Goal: Communication & Community: Connect with others

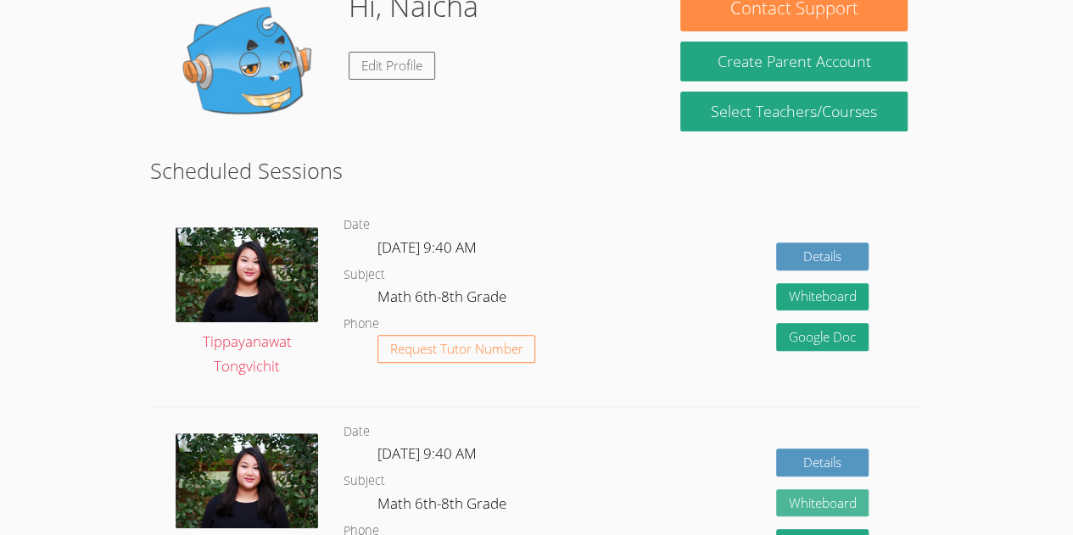
scroll to position [77, 0]
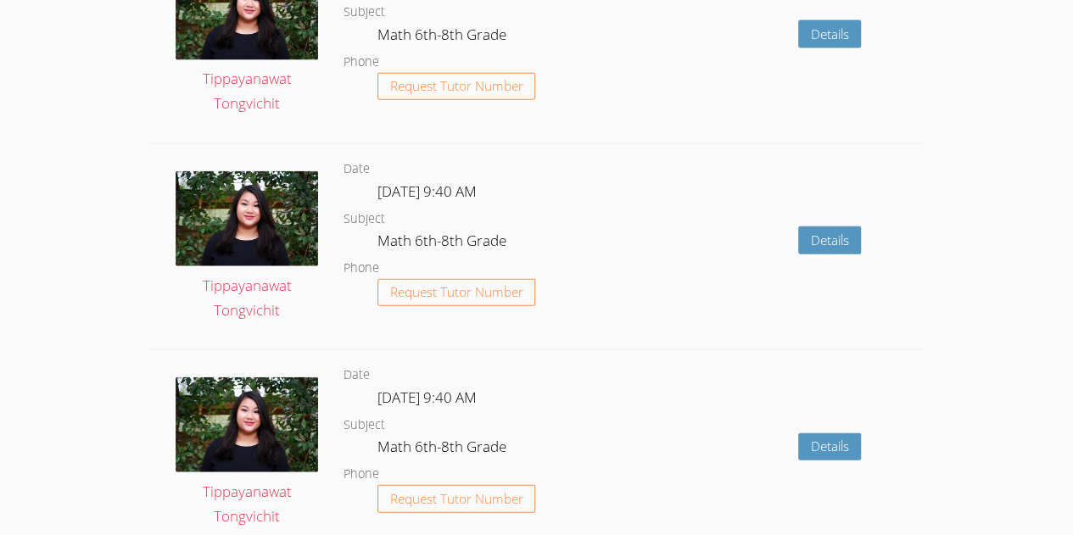
scroll to position [2249, 0]
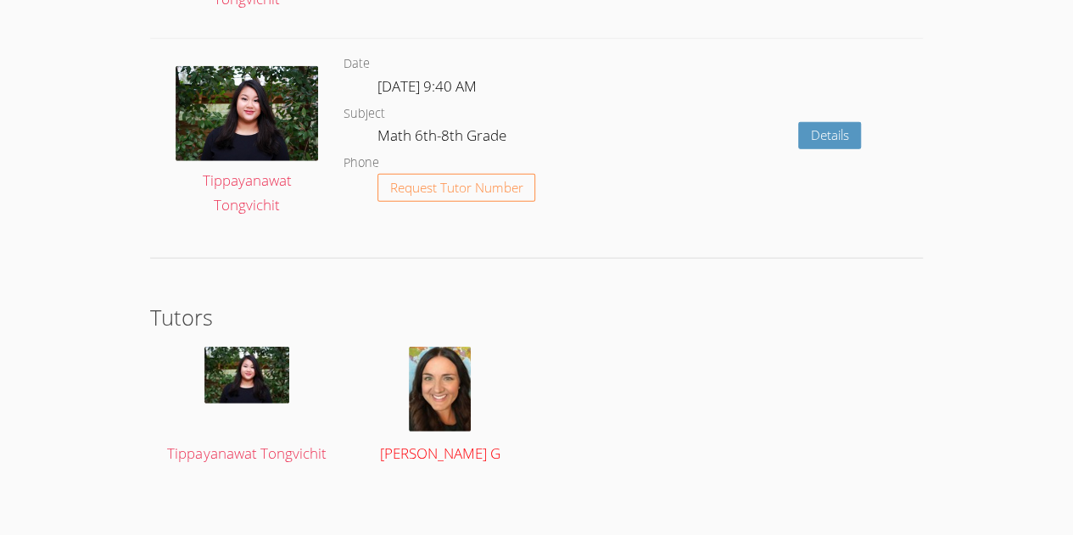
click at [426, 351] on img at bounding box center [440, 389] width 62 height 85
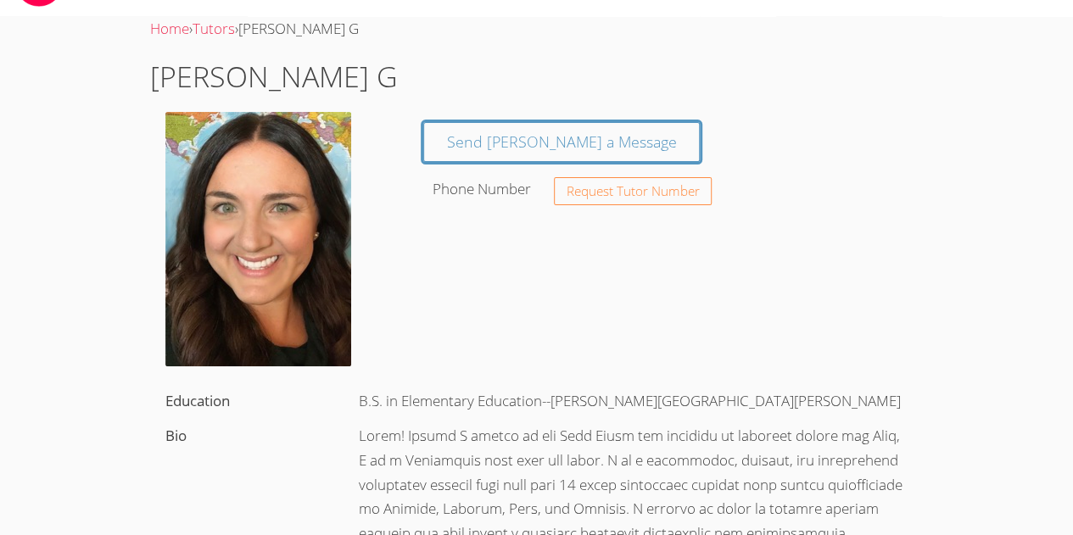
scroll to position [46, 0]
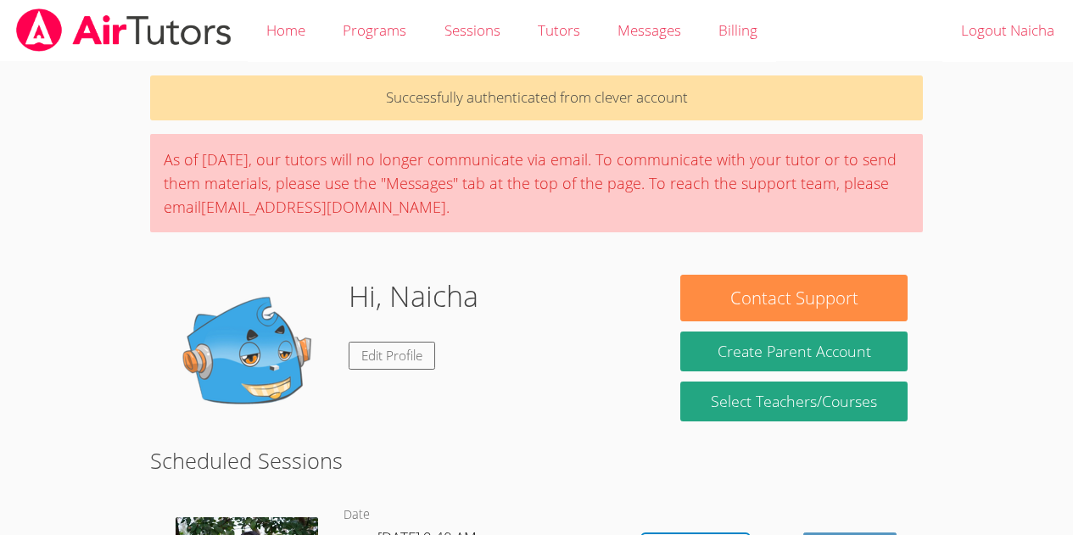
scroll to position [237, 0]
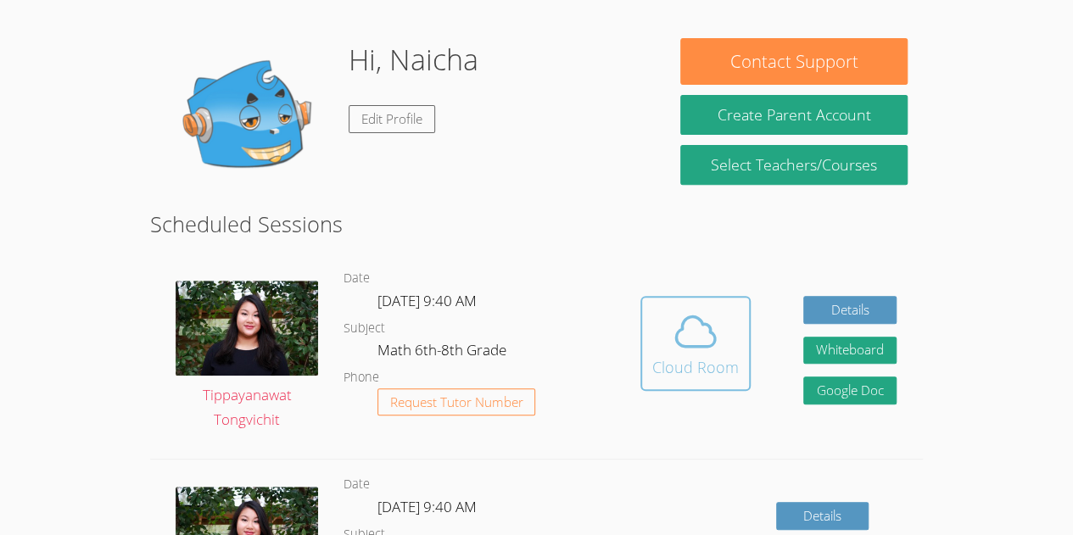
click at [666, 384] on button "Cloud Room" at bounding box center [695, 343] width 110 height 95
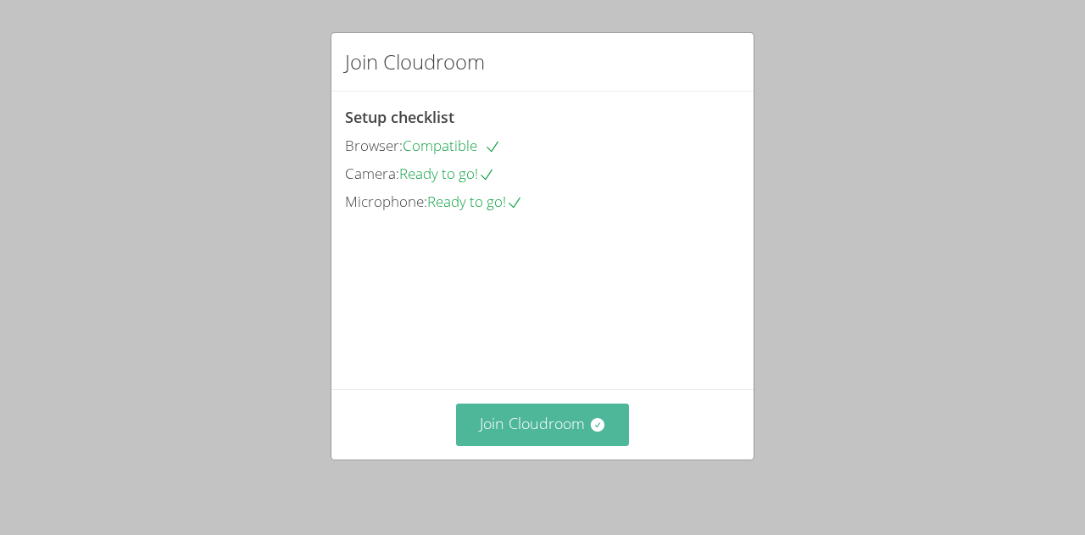
click at [569, 427] on button "Join Cloudroom" at bounding box center [543, 425] width 174 height 42
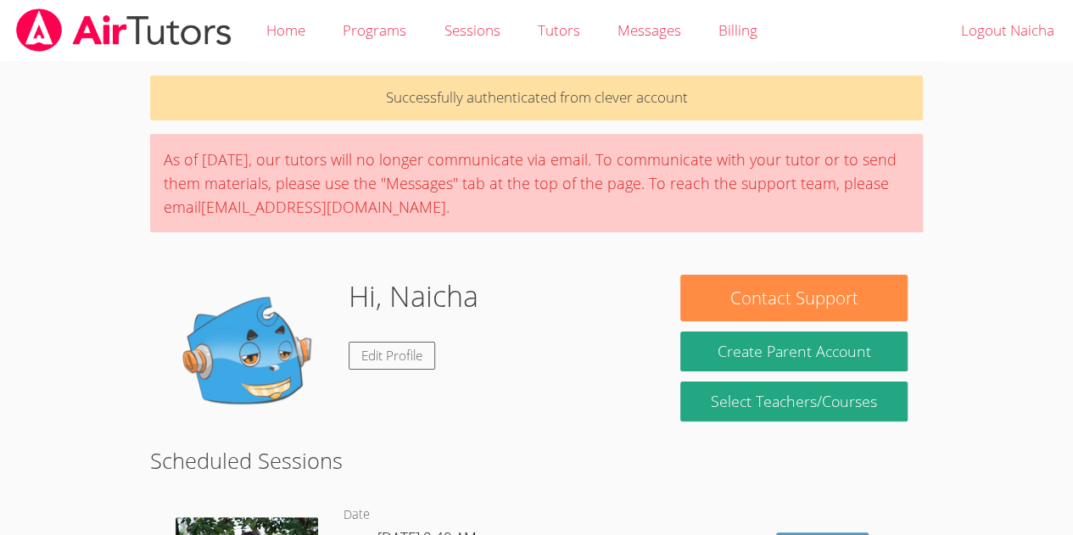
click at [231, 165] on div "As of [DATE], our tutors will no longer communicate via email. To communicate w…" at bounding box center [536, 183] width 772 height 98
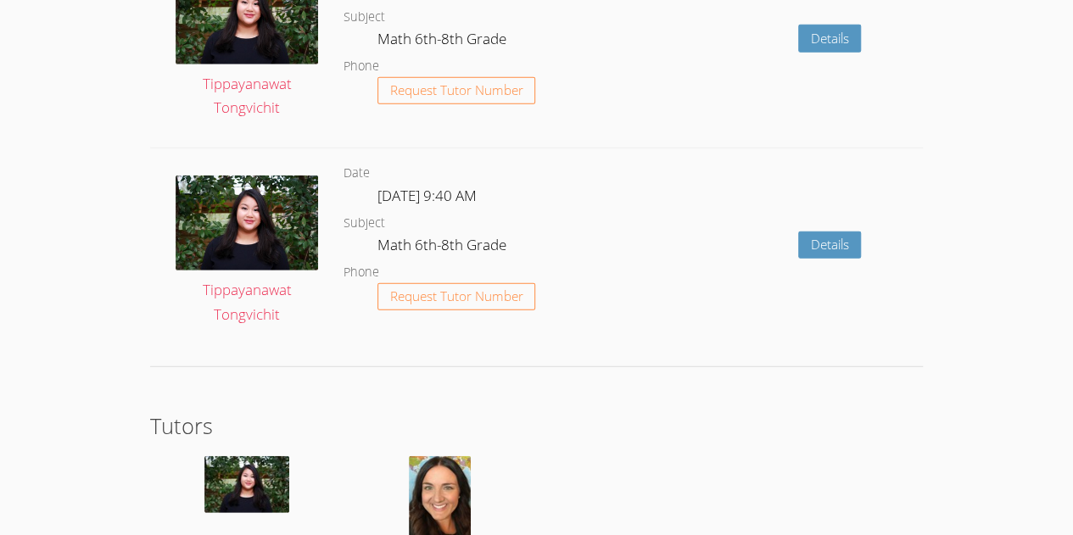
scroll to position [2199, 0]
click at [466, 482] on img at bounding box center [440, 497] width 62 height 85
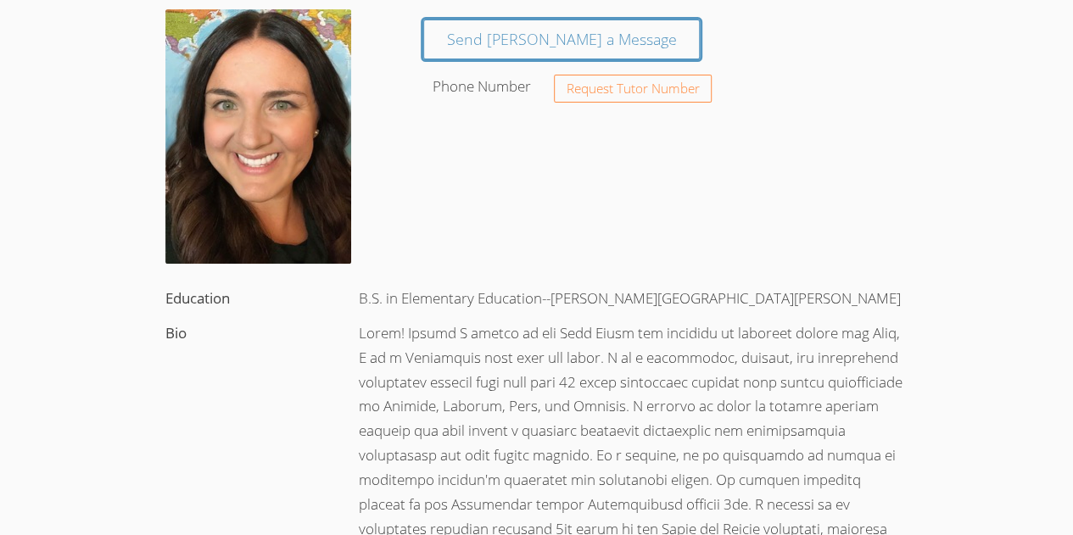
scroll to position [132, 0]
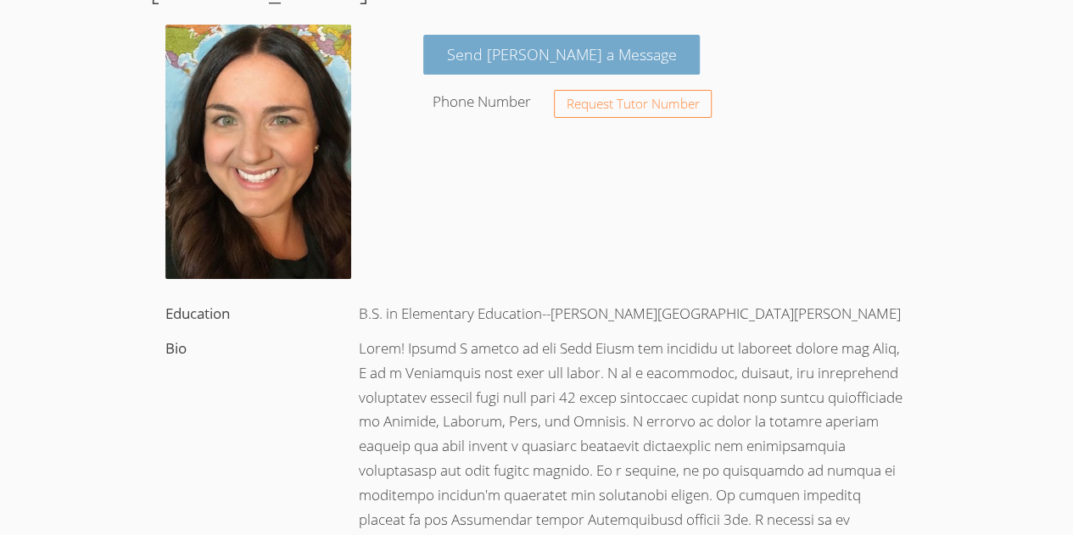
click at [545, 53] on link "Send Teri a Message" at bounding box center [561, 55] width 277 height 40
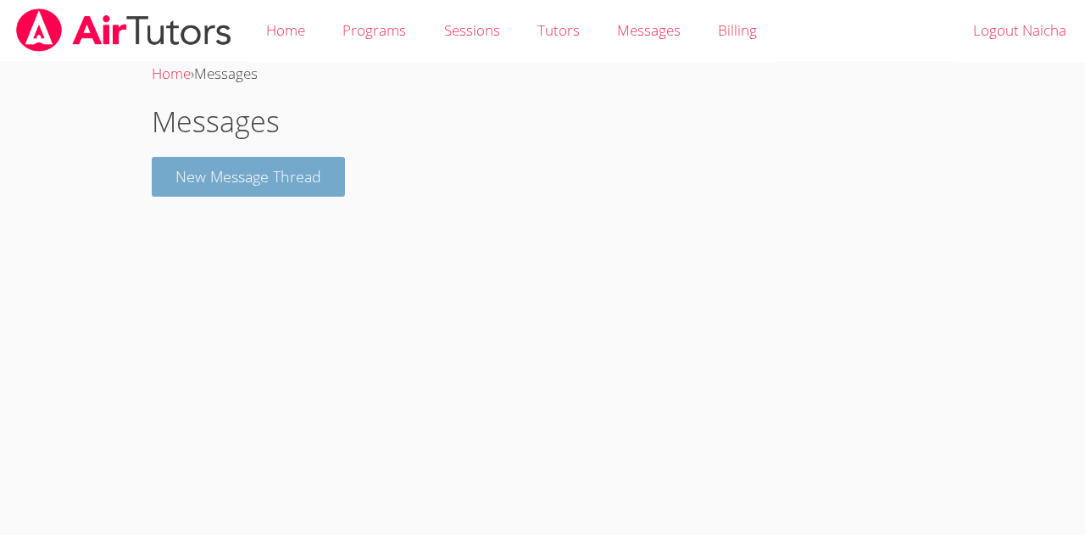
click at [307, 186] on button "New Message Thread" at bounding box center [248, 177] width 193 height 40
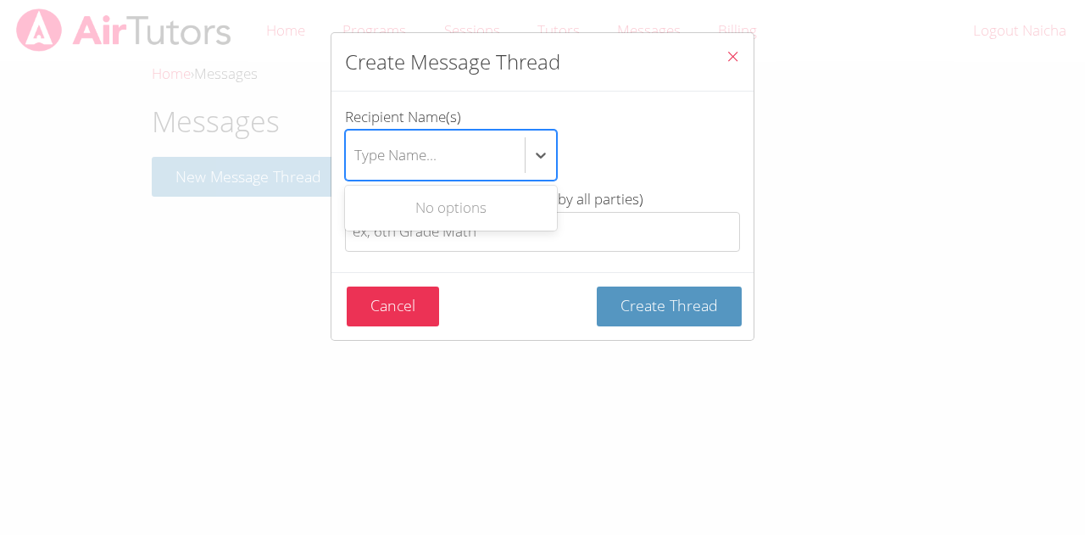
click at [404, 157] on div "Type Name..." at bounding box center [395, 154] width 82 height 25
click at [356, 157] on input "Recipient Name(s) Use Up and Down to choose options, press Enter to select the …" at bounding box center [355, 155] width 2 height 39
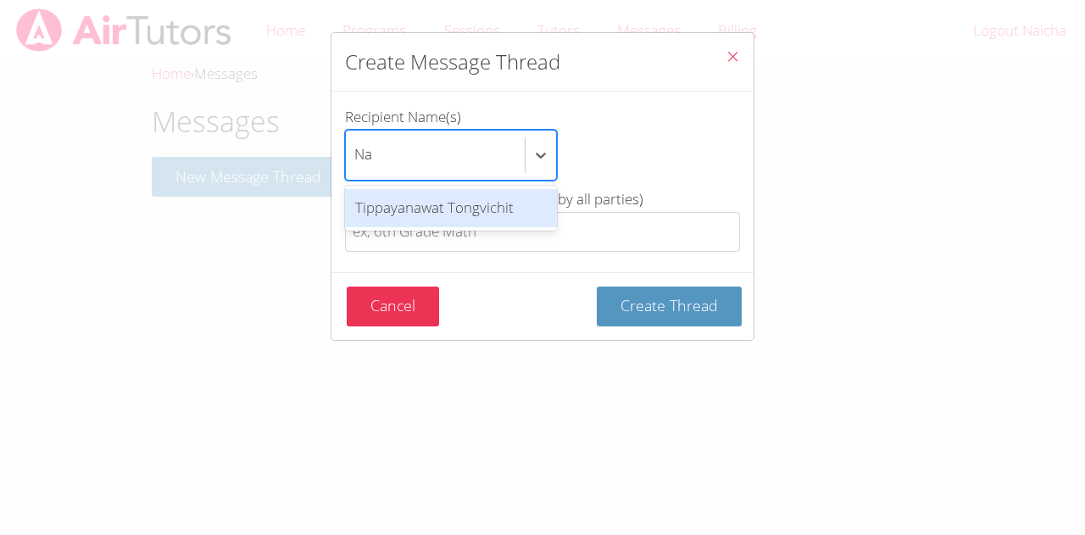
type input "N"
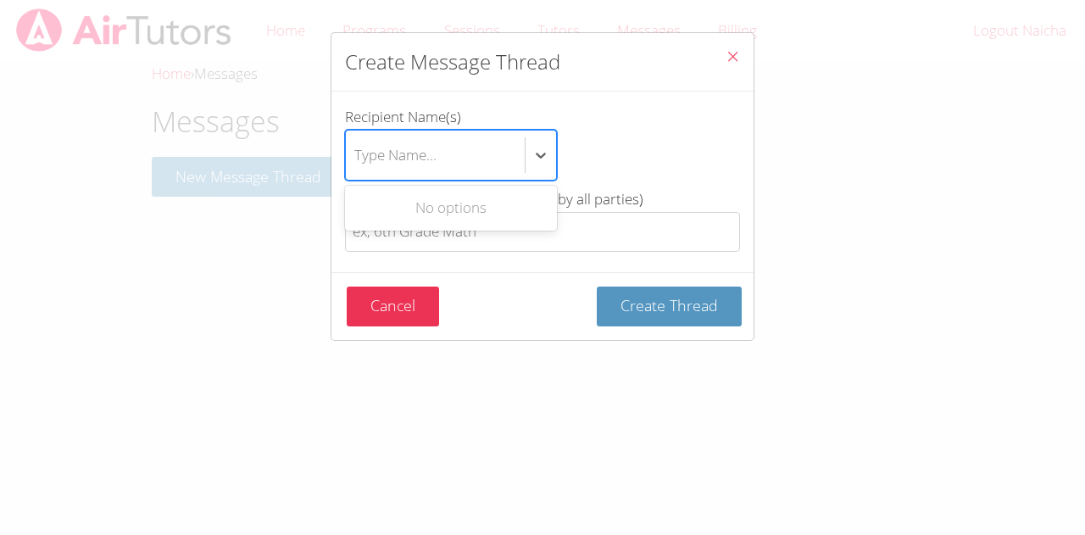
type input "T"
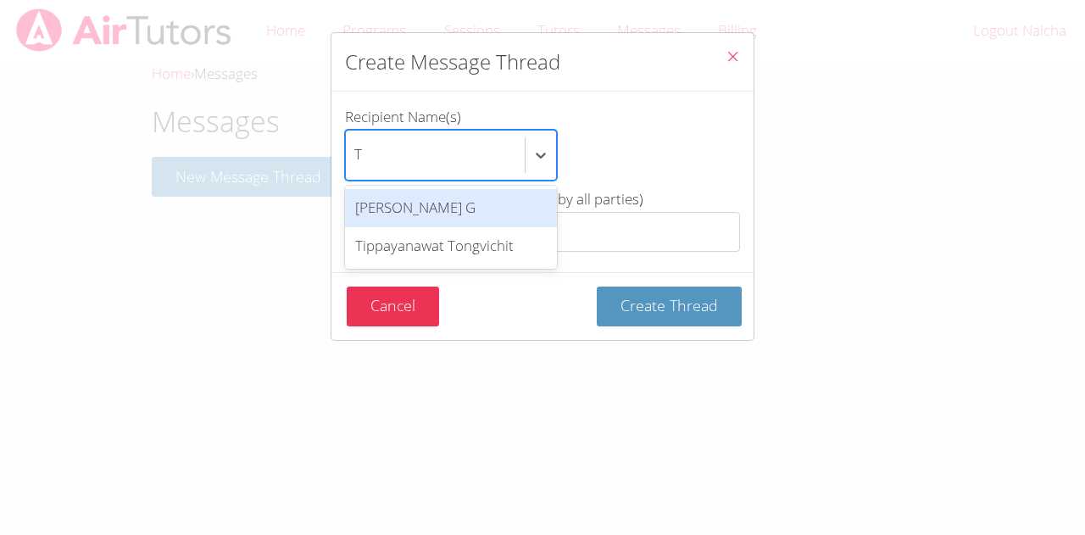
click at [468, 201] on div "Teri G" at bounding box center [451, 208] width 212 height 38
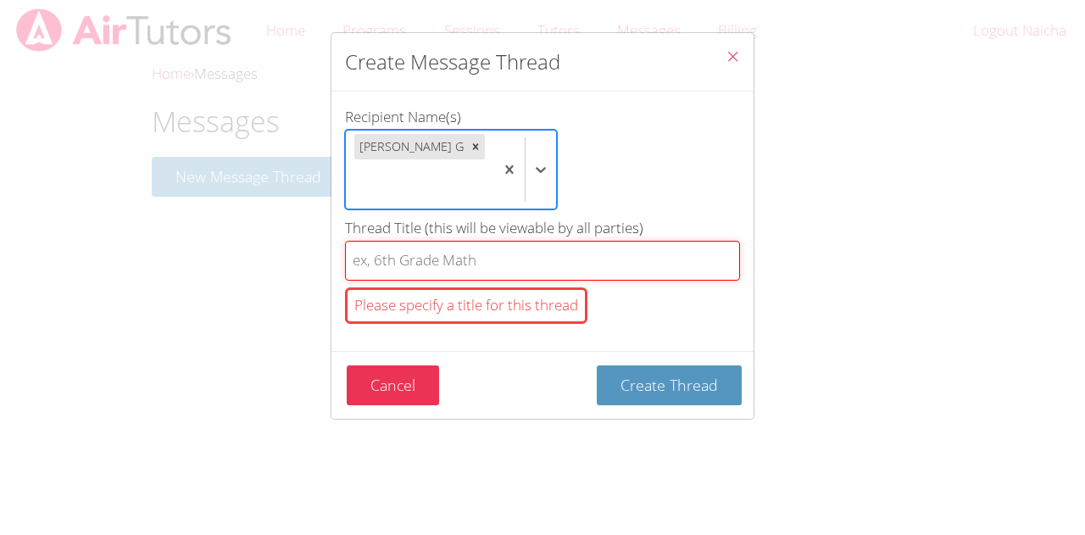
click at [498, 241] on input "Thread Title (this will be viewable by all parties) Please specify a title for …" at bounding box center [542, 261] width 395 height 40
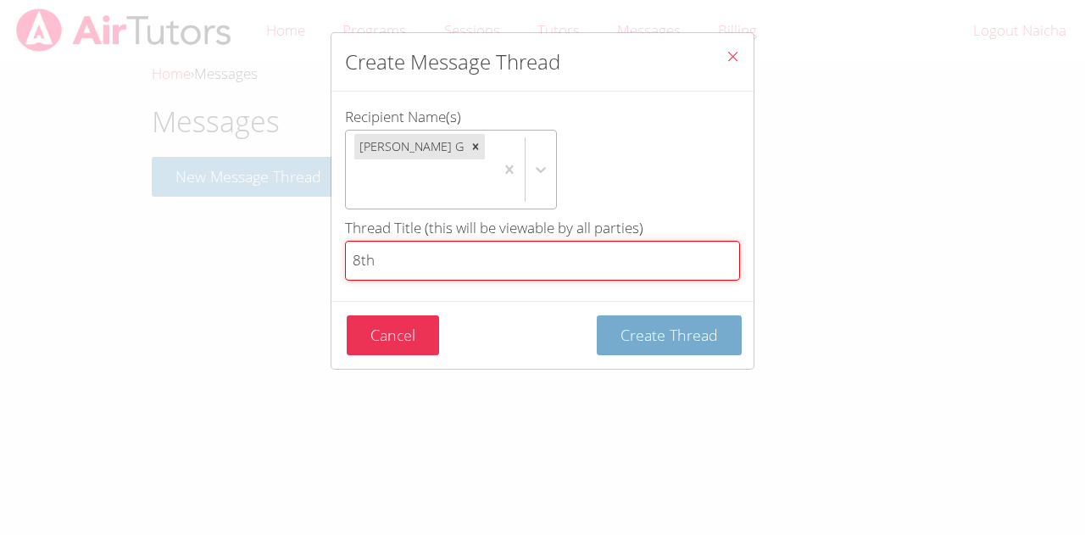
type input "8th"
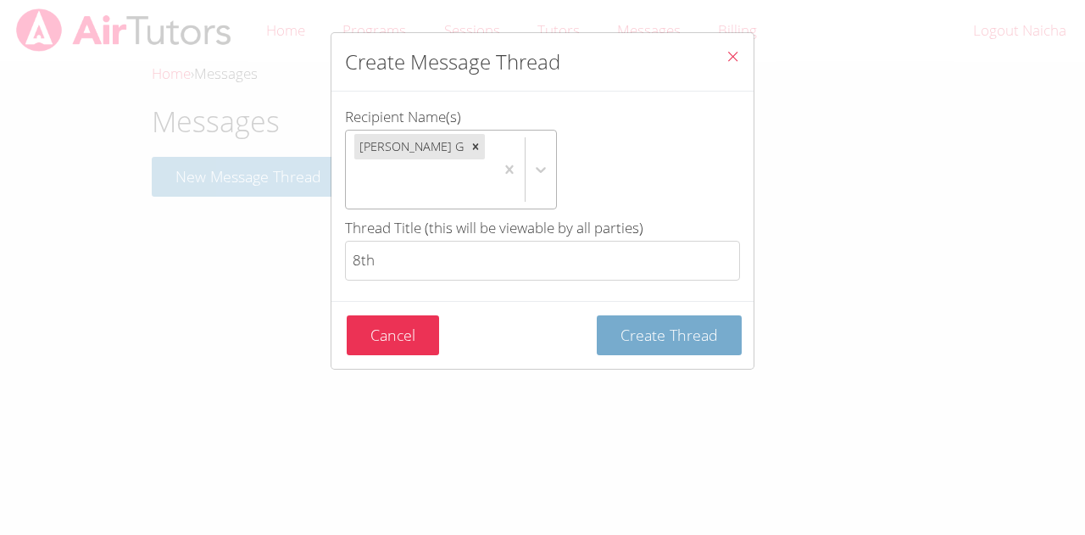
click at [621, 325] on span "Create Thread" at bounding box center [670, 335] width 98 height 20
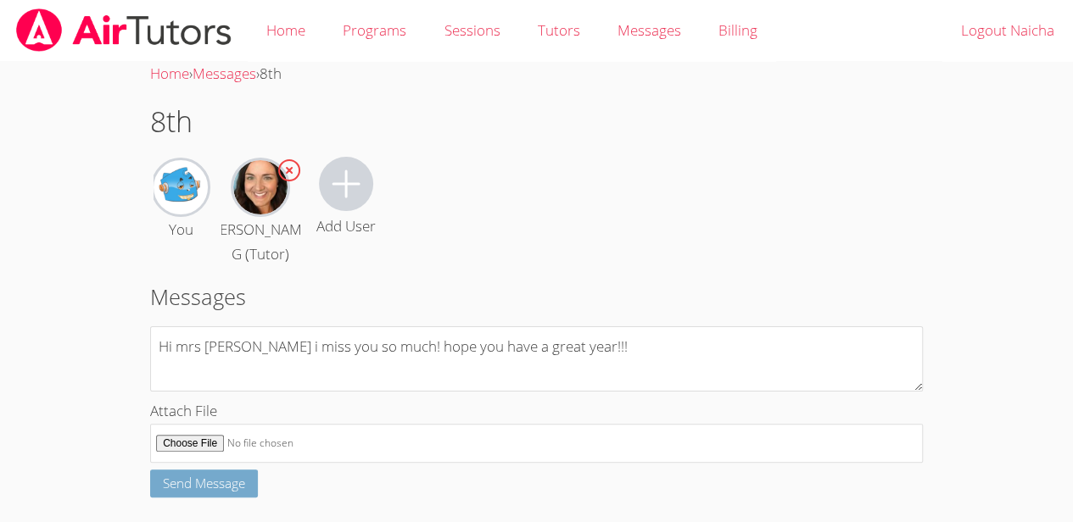
type textarea "Hi mrs [PERSON_NAME] i miss you so much! hope you have a great year!!!"
click at [244, 488] on span "Send Message" at bounding box center [204, 483] width 82 height 17
click at [237, 484] on span "Send Message" at bounding box center [204, 483] width 82 height 17
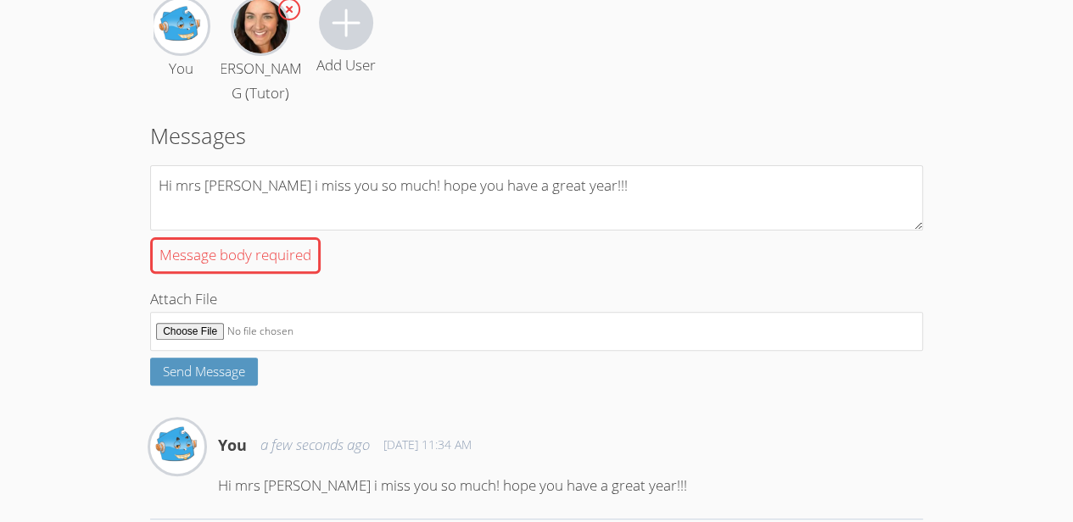
scroll to position [162, 0]
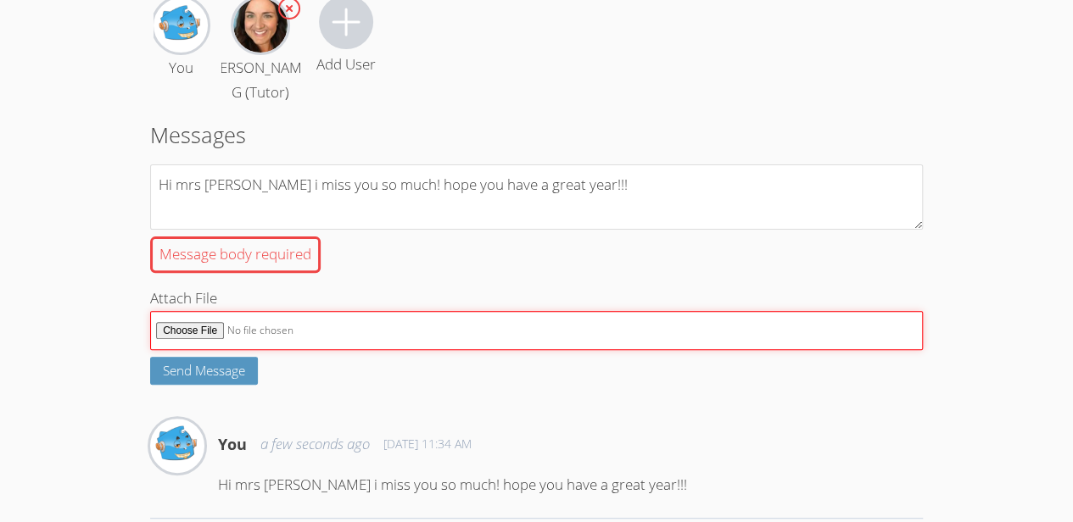
click at [271, 339] on input "Attach File" at bounding box center [536, 331] width 772 height 40
type input "C:\fakepath\download (7).jpg"
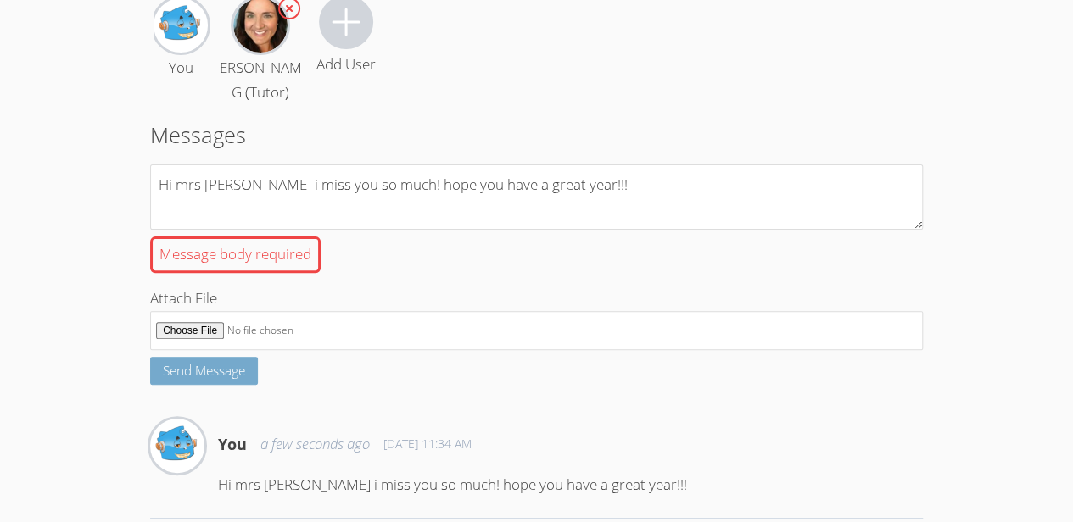
click at [222, 372] on span "Send Message" at bounding box center [204, 370] width 82 height 17
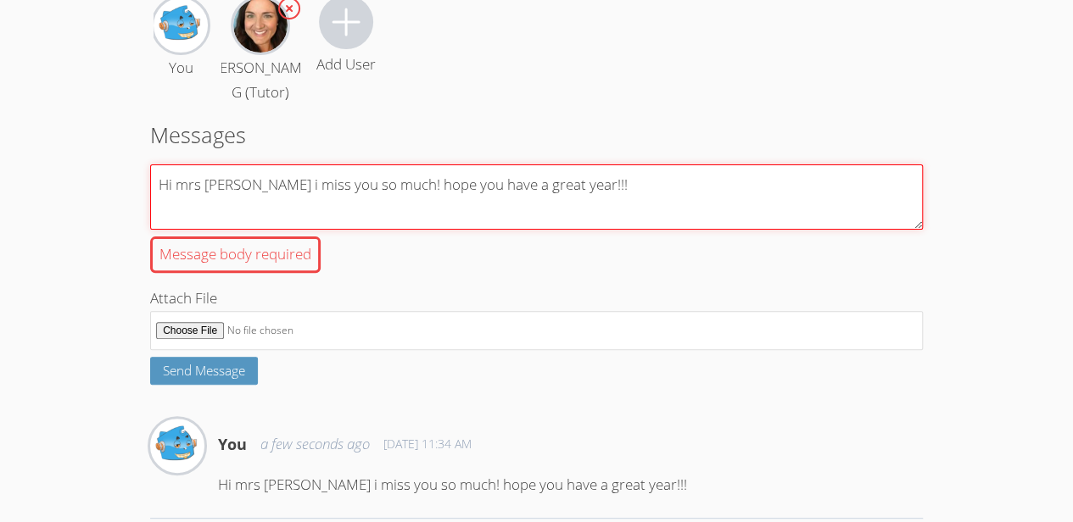
click at [314, 189] on textarea "Hi mrs [PERSON_NAME] i miss you so much! hope you have a great year!!!" at bounding box center [536, 197] width 772 height 65
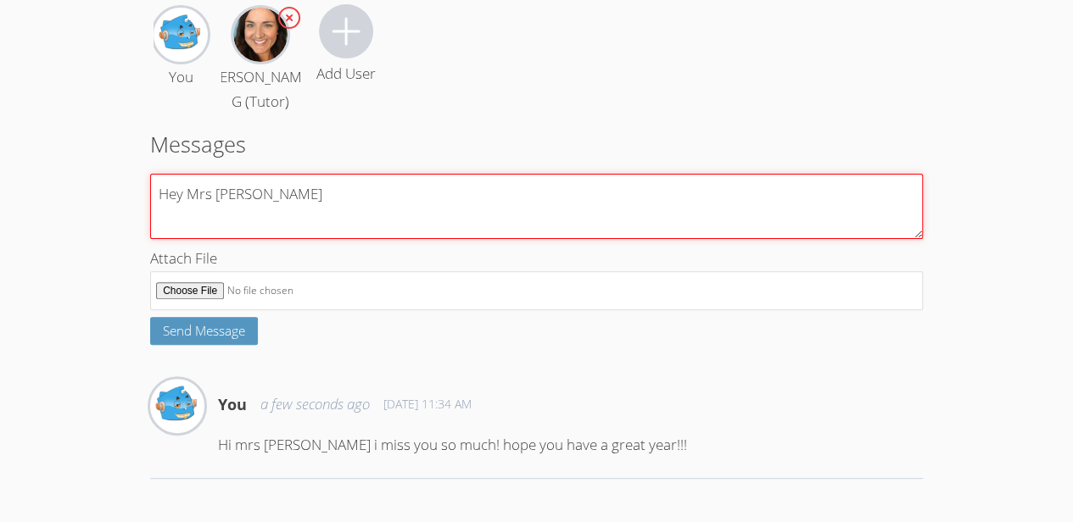
type textarea "Hey Mrs [PERSON_NAME]"
